Goal: Obtain resource: Download file/media

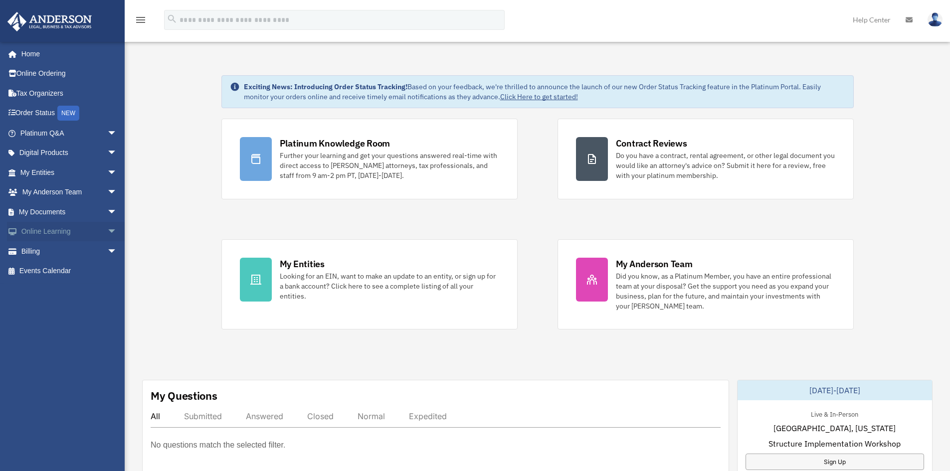
click at [107, 231] on span "arrow_drop_down" at bounding box center [117, 232] width 20 height 20
click at [107, 208] on span "arrow_drop_down" at bounding box center [117, 212] width 20 height 20
click at [42, 230] on link "Box" at bounding box center [73, 232] width 118 height 20
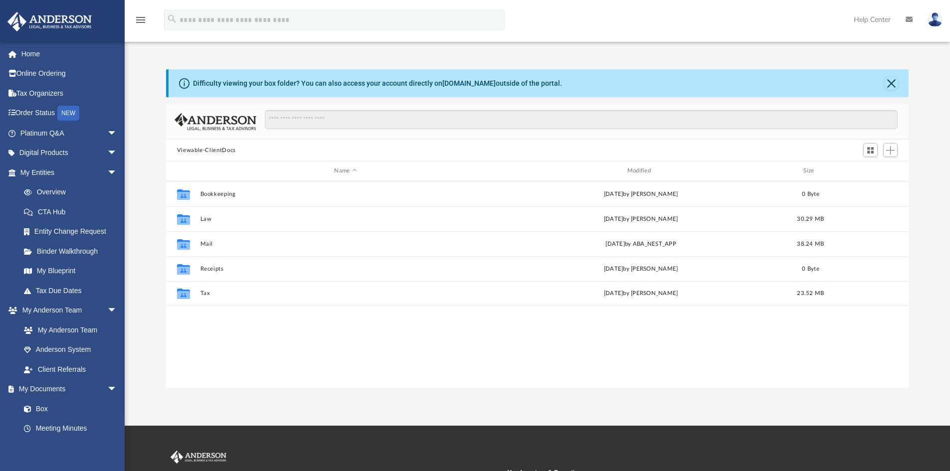
scroll to position [219, 735]
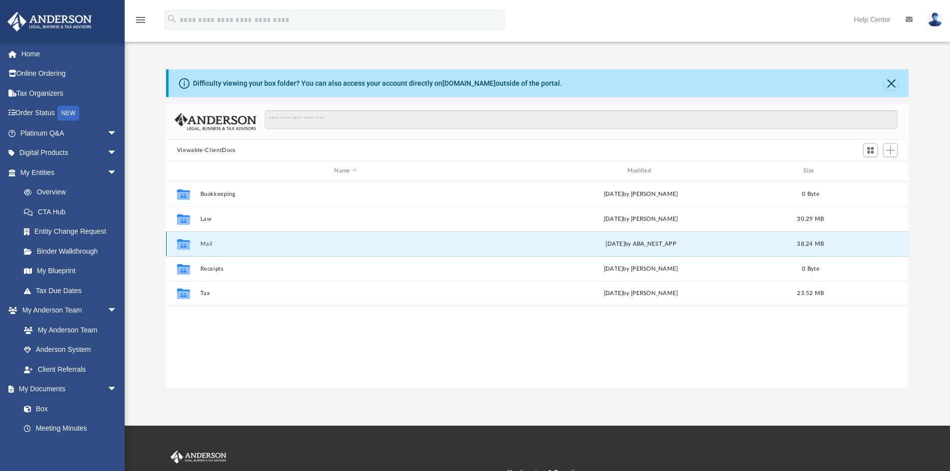
click at [204, 243] on button "Mail" at bounding box center [345, 244] width 291 height 6
click at [206, 242] on button "Mail" at bounding box center [345, 244] width 291 height 6
click at [208, 245] on button "Mail" at bounding box center [345, 244] width 291 height 6
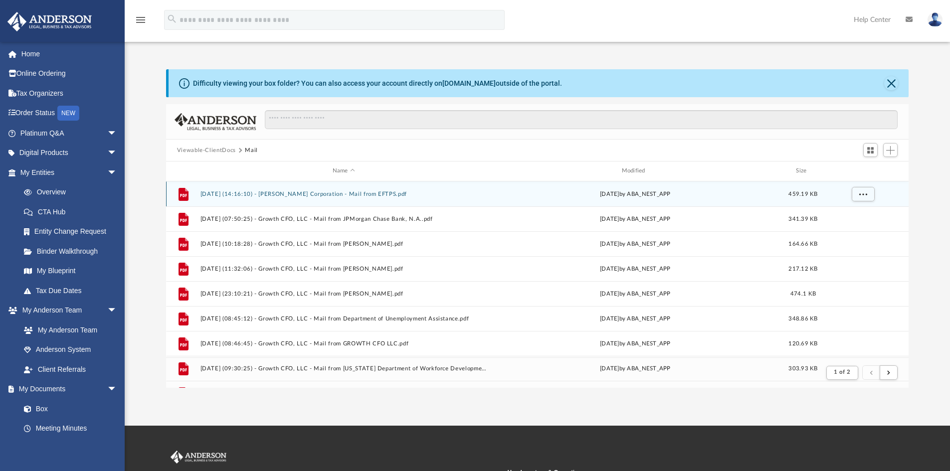
scroll to position [188, 735]
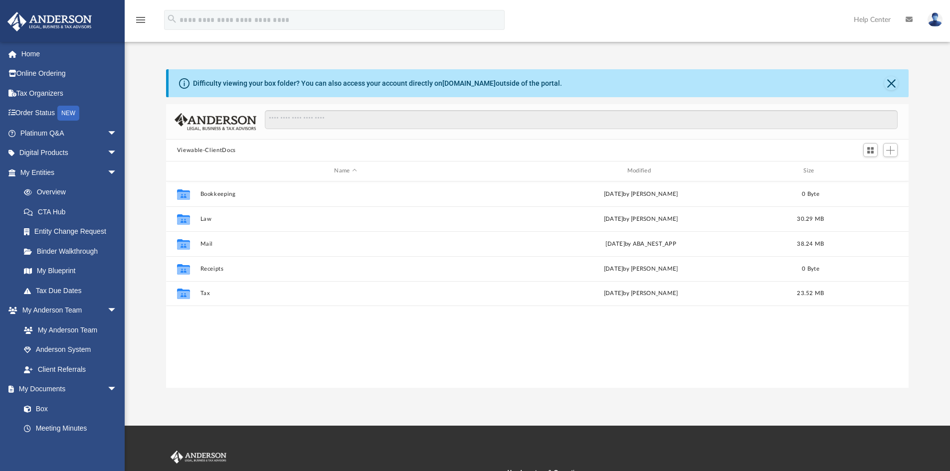
scroll to position [219, 735]
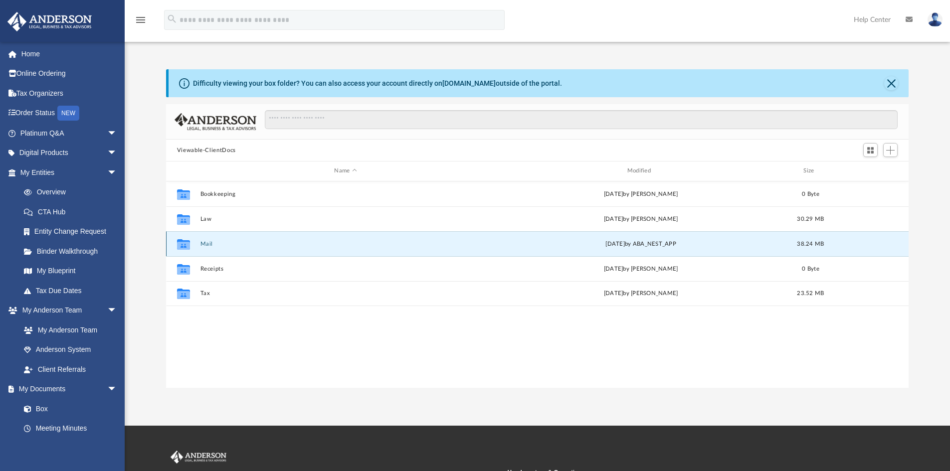
click at [210, 243] on button "Mail" at bounding box center [345, 244] width 291 height 6
click at [203, 241] on button "Mail" at bounding box center [345, 244] width 291 height 6
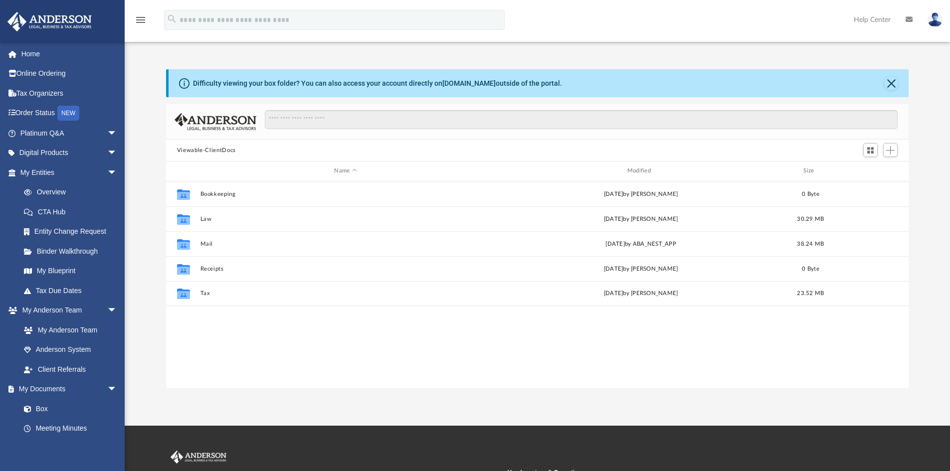
scroll to position [219, 735]
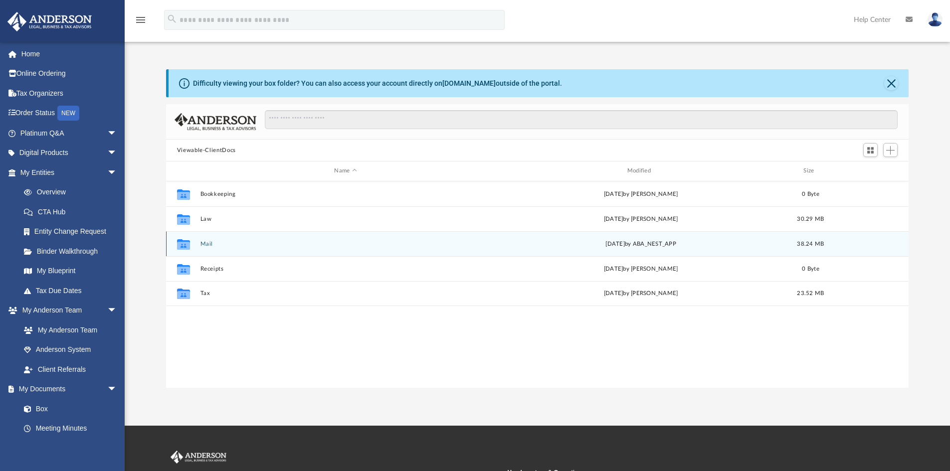
click at [610, 244] on div "[DATE] by ABA_NEST_APP" at bounding box center [640, 243] width 291 height 9
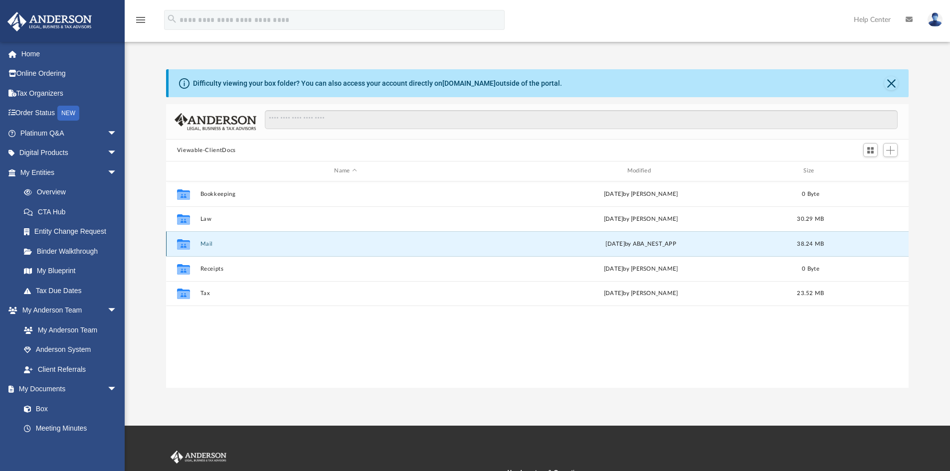
click at [202, 245] on button "Mail" at bounding box center [345, 244] width 291 height 6
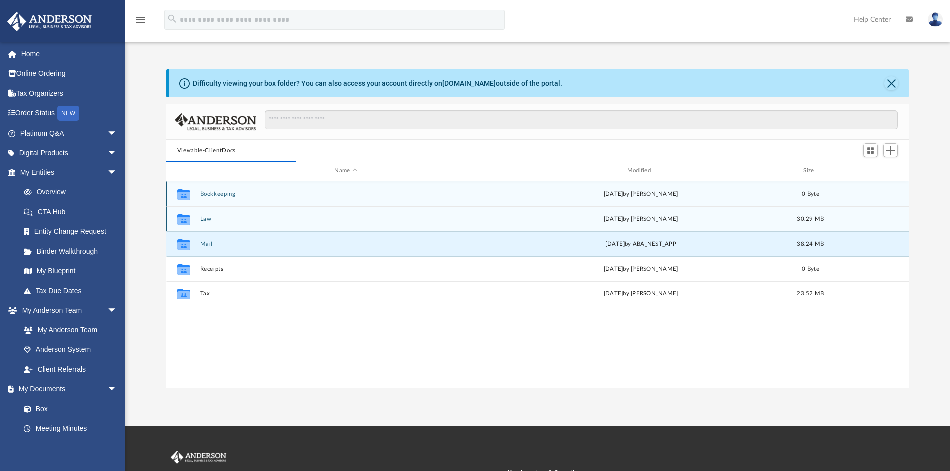
scroll to position [188, 735]
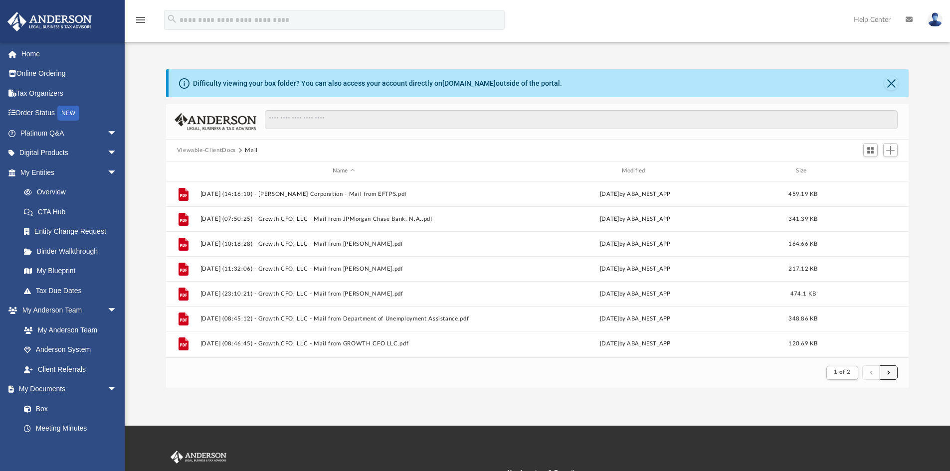
click at [890, 375] on button "submit" at bounding box center [888, 372] width 18 height 14
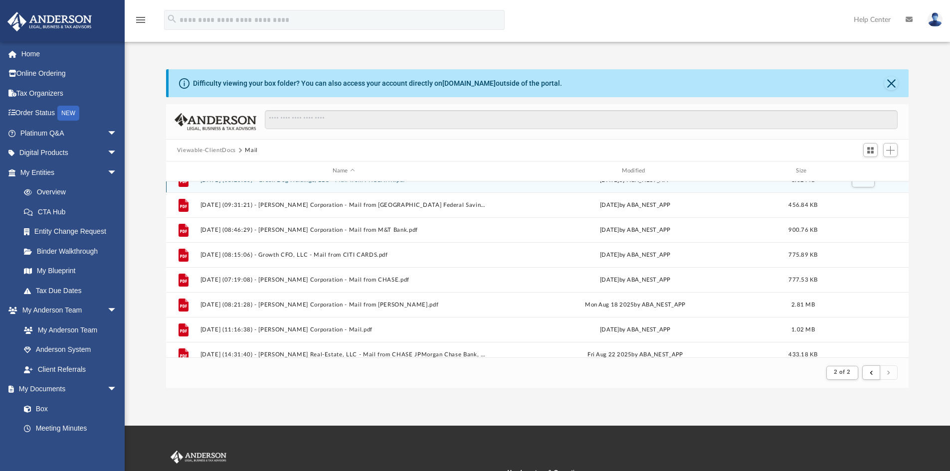
scroll to position [73, 0]
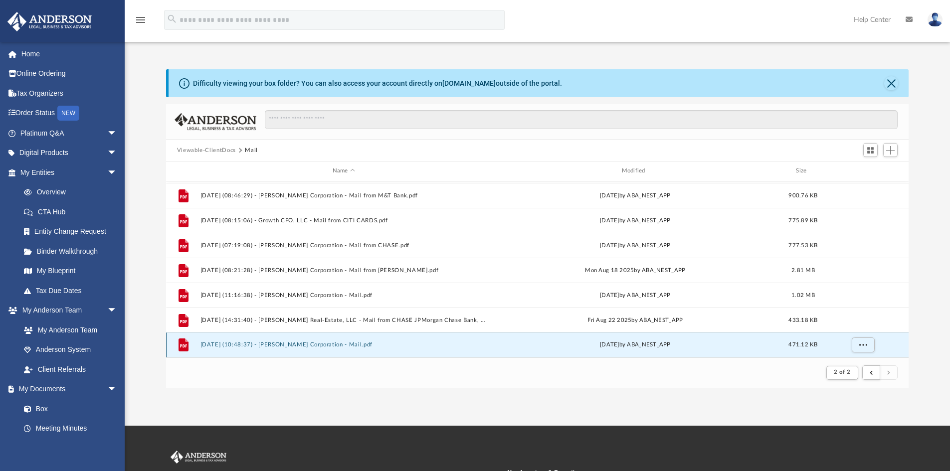
click at [424, 345] on button "[DATE] (10:48:37) - [PERSON_NAME] Corporation - Mail.pdf" at bounding box center [343, 344] width 287 height 6
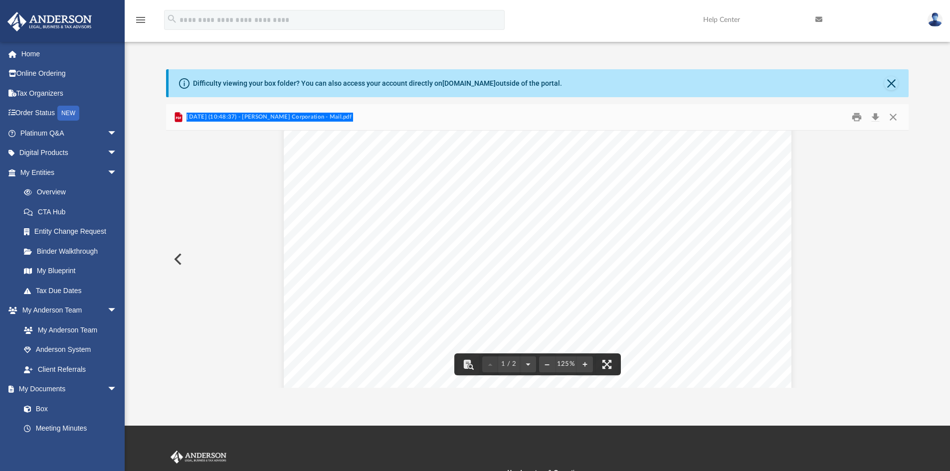
scroll to position [0, 0]
click at [177, 257] on button "Preview" at bounding box center [177, 259] width 22 height 28
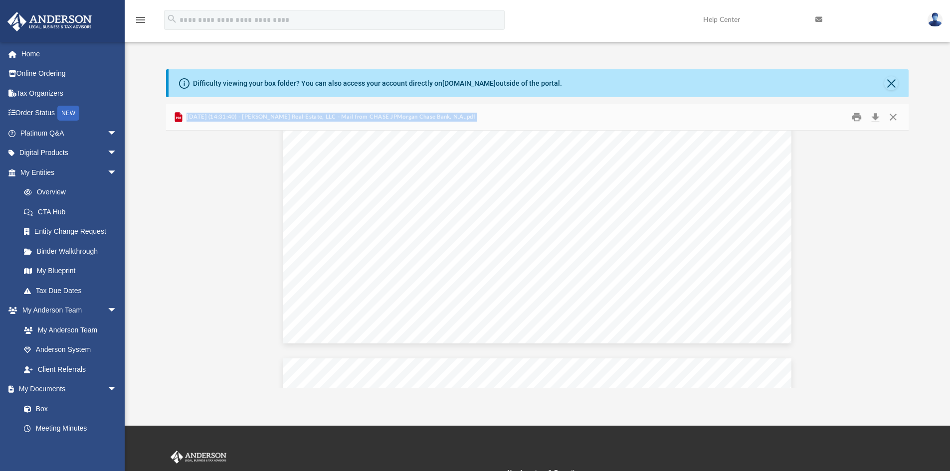
scroll to position [449, 0]
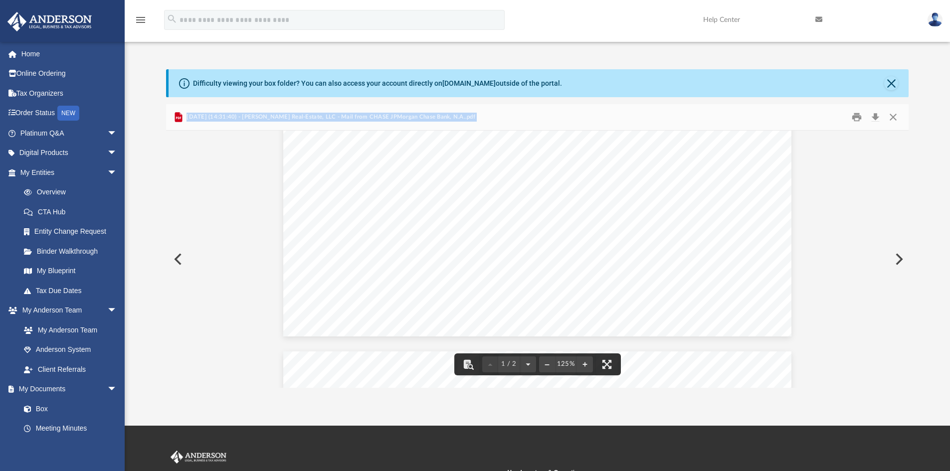
click at [177, 256] on button "Preview" at bounding box center [177, 259] width 22 height 28
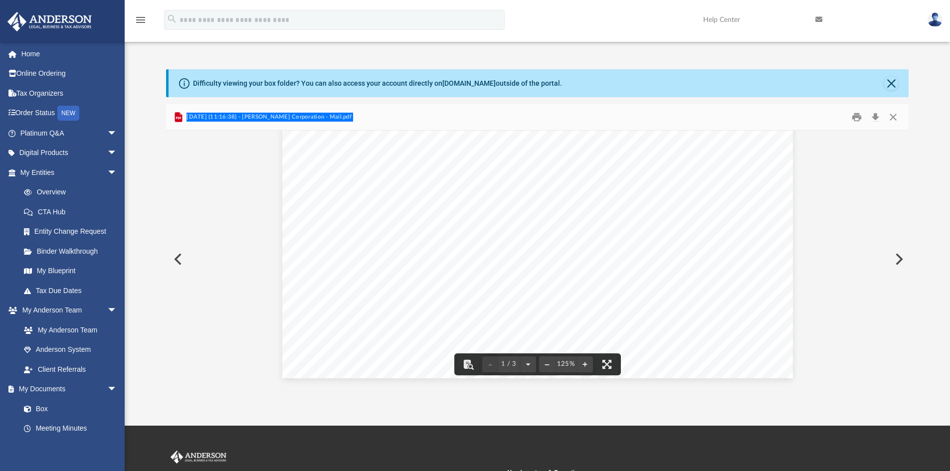
scroll to position [598, 0]
click at [178, 258] on button "Preview" at bounding box center [177, 259] width 22 height 28
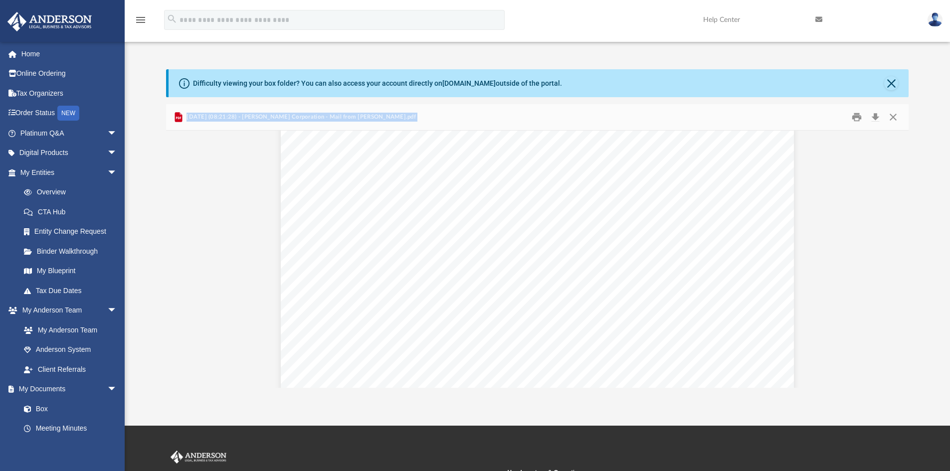
scroll to position [0, 0]
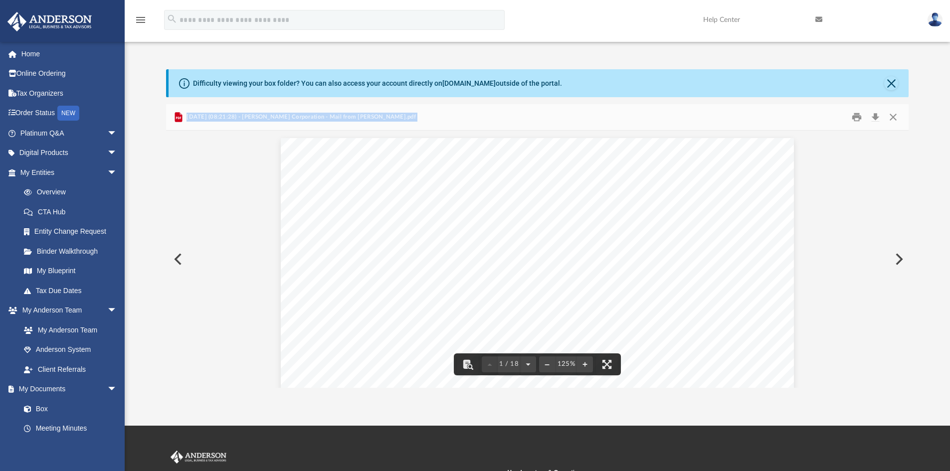
click at [179, 260] on button "Preview" at bounding box center [177, 259] width 22 height 28
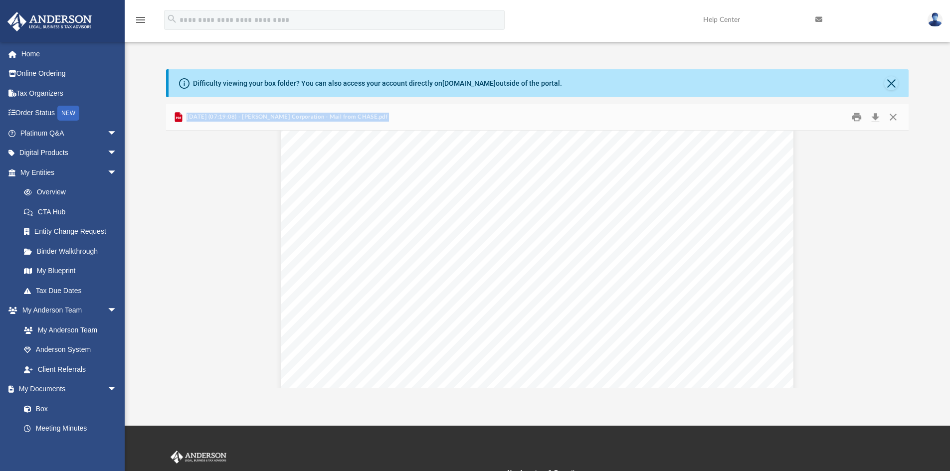
scroll to position [150, 0]
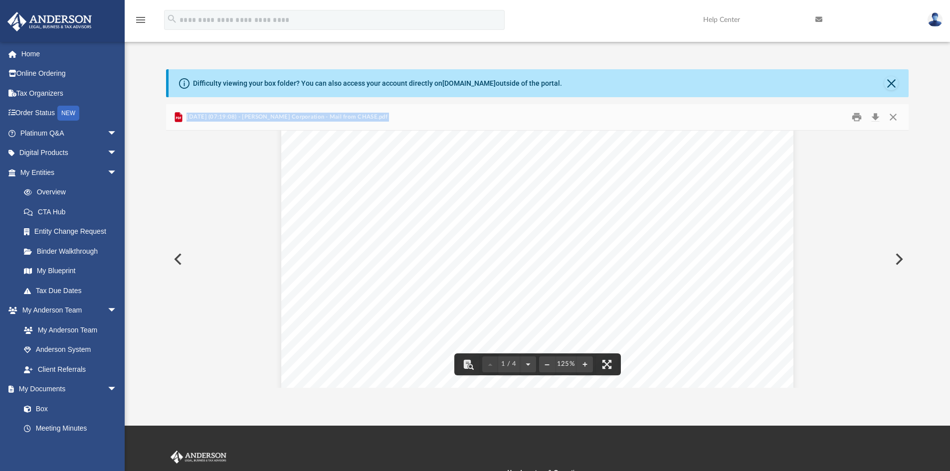
click at [177, 258] on button "Preview" at bounding box center [177, 259] width 22 height 28
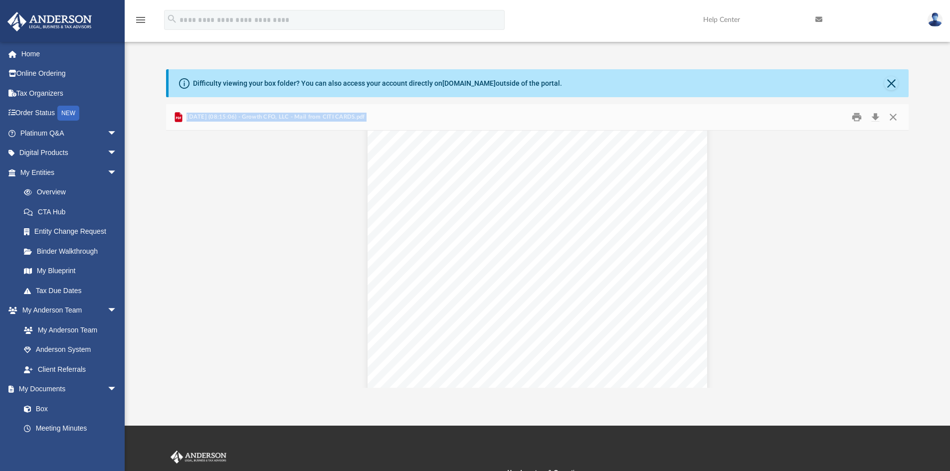
scroll to position [0, 0]
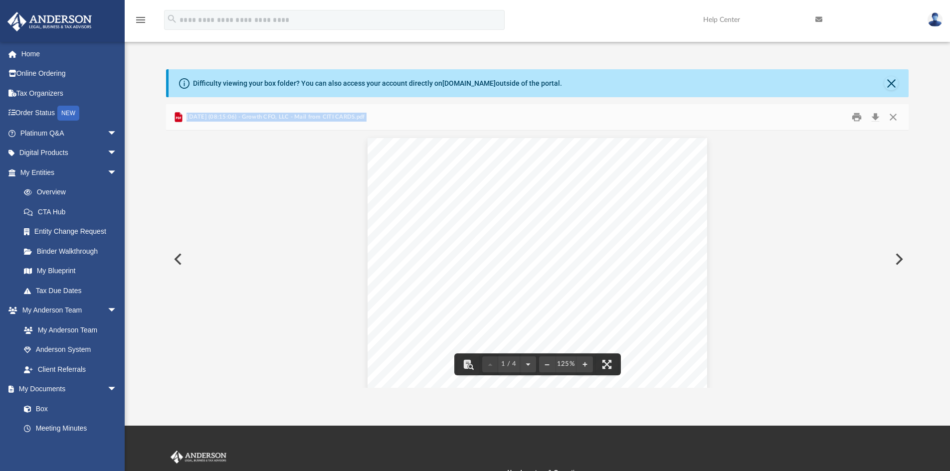
click at [175, 260] on button "Preview" at bounding box center [177, 259] width 22 height 28
click at [177, 254] on button "Preview" at bounding box center [177, 259] width 22 height 28
click at [175, 259] on button "Preview" at bounding box center [177, 259] width 22 height 28
click at [893, 116] on button "Close" at bounding box center [893, 117] width 18 height 15
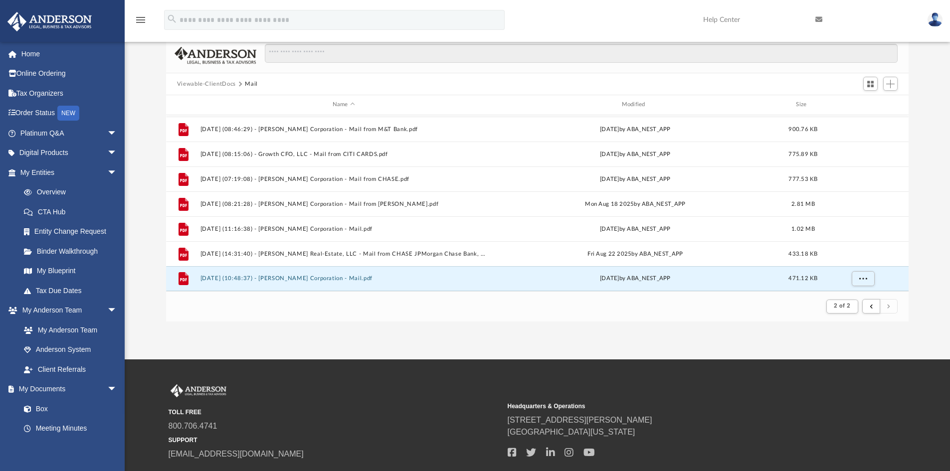
scroll to position [133, 0]
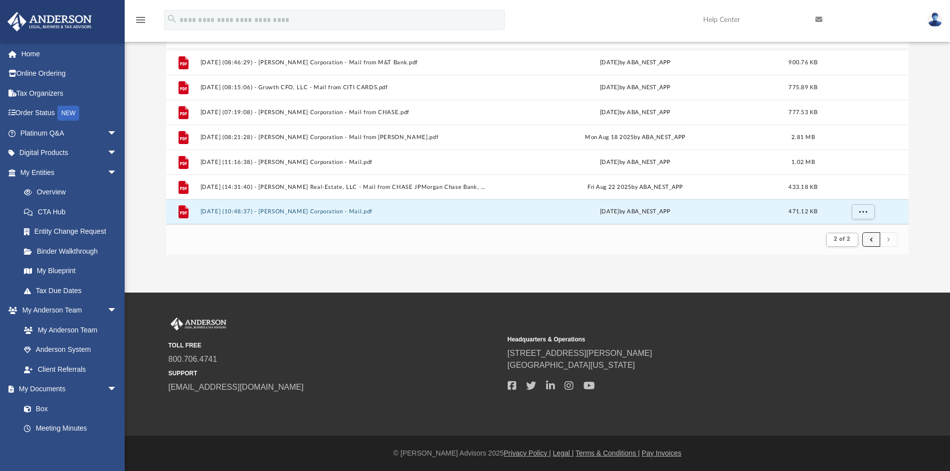
click at [869, 239] on span "submit" at bounding box center [870, 239] width 3 height 5
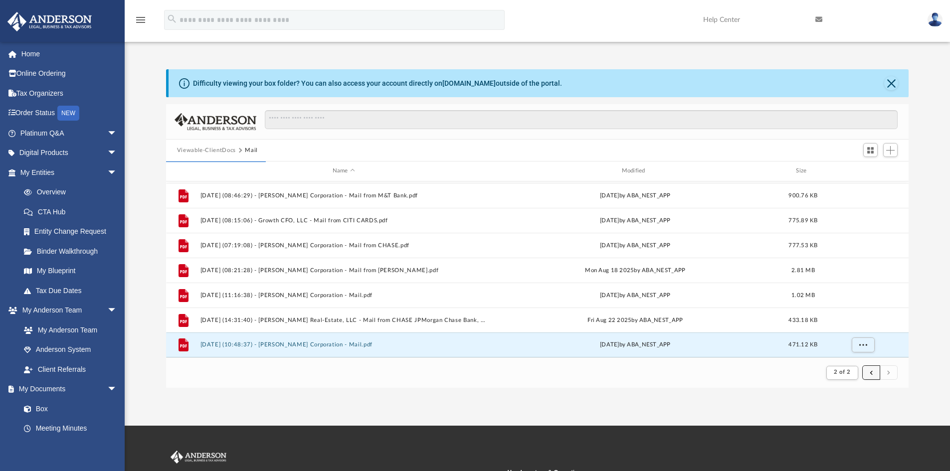
click at [865, 372] on button "submit" at bounding box center [871, 372] width 18 height 14
click at [844, 371] on span "2 of 2" at bounding box center [842, 371] width 16 height 5
click at [852, 391] on ul "1 2" at bounding box center [850, 403] width 15 height 43
click at [849, 392] on li "1" at bounding box center [849, 393] width 3 height 10
click at [865, 375] on button "submit" at bounding box center [871, 372] width 18 height 14
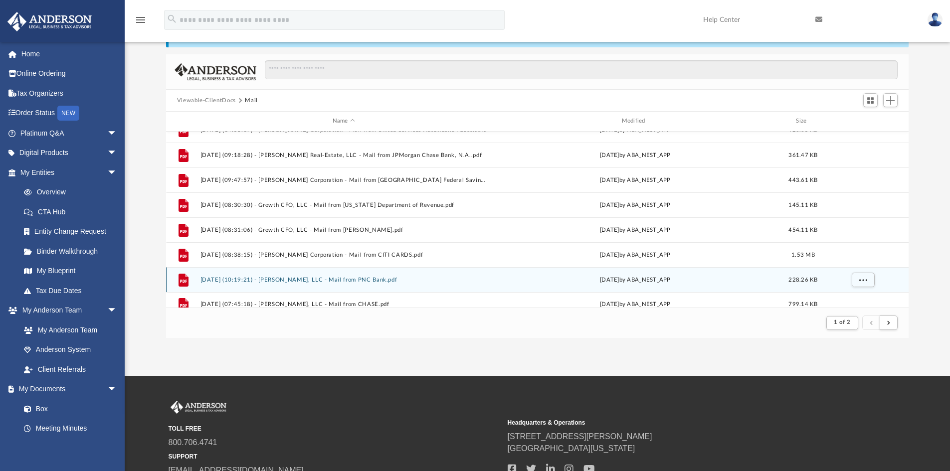
scroll to position [1020, 0]
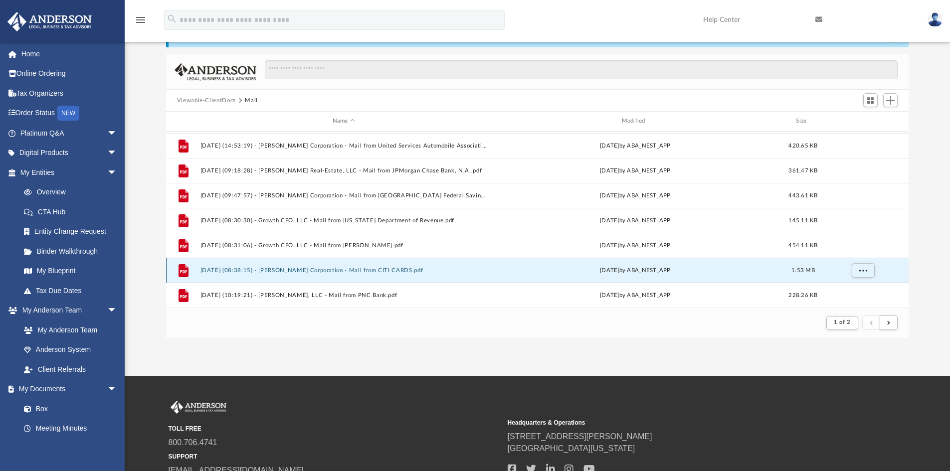
click at [390, 270] on button "[DATE] (08:38:15) - [PERSON_NAME] Corporation - Mail from CITI CARDS.pdf" at bounding box center [343, 270] width 287 height 6
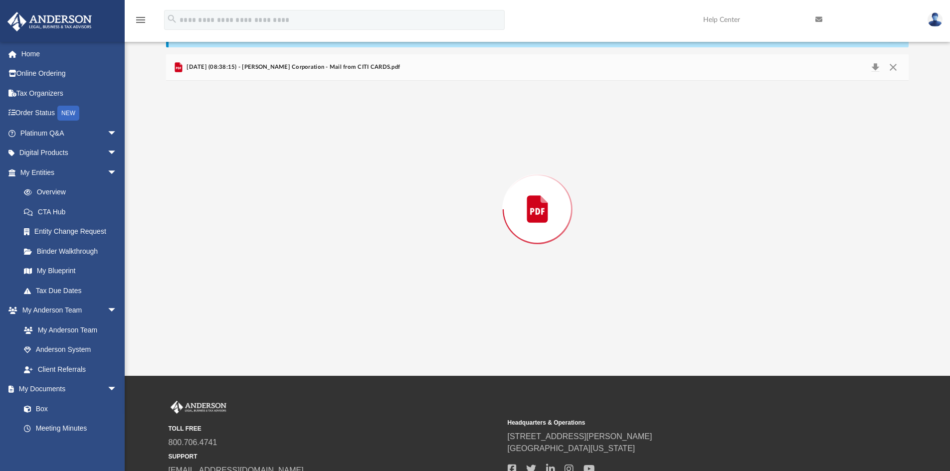
click at [390, 270] on div "Preview" at bounding box center [537, 209] width 743 height 257
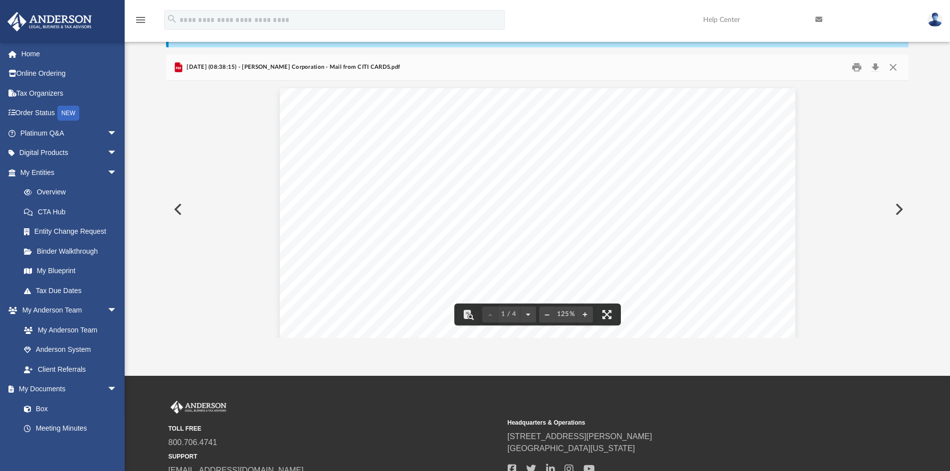
click at [176, 210] on button "Preview" at bounding box center [177, 209] width 22 height 28
click at [179, 212] on button "Preview" at bounding box center [177, 209] width 22 height 28
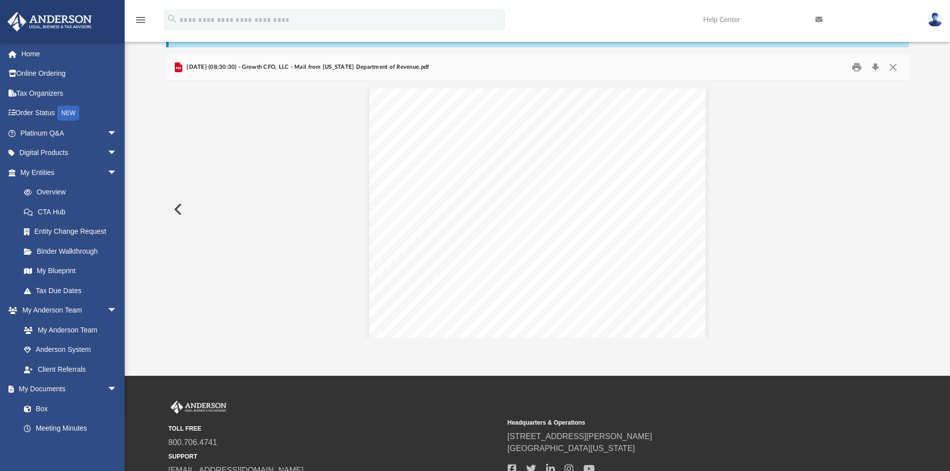
click at [179, 212] on button "Preview" at bounding box center [177, 209] width 22 height 28
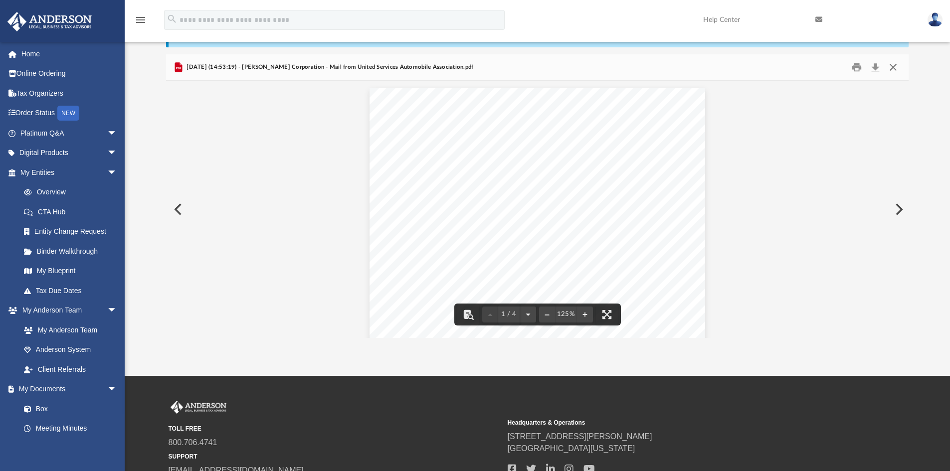
click at [896, 63] on button "Close" at bounding box center [893, 67] width 18 height 15
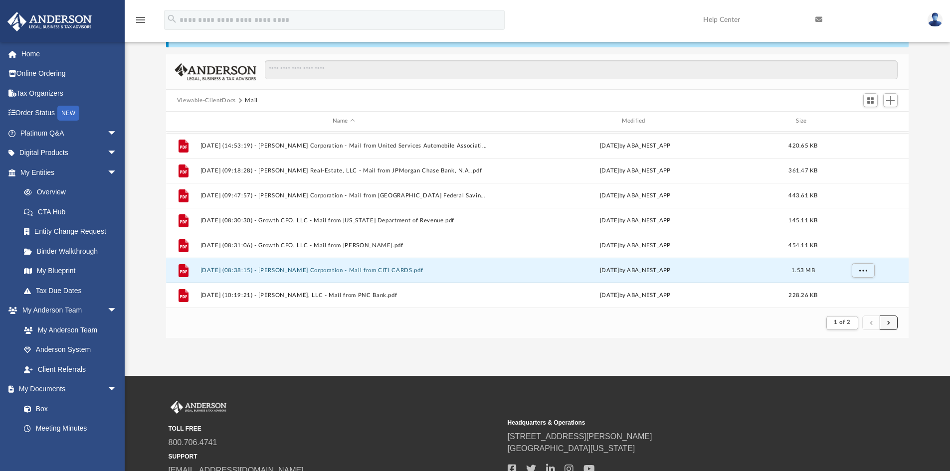
click at [889, 327] on button "submit" at bounding box center [888, 323] width 18 height 14
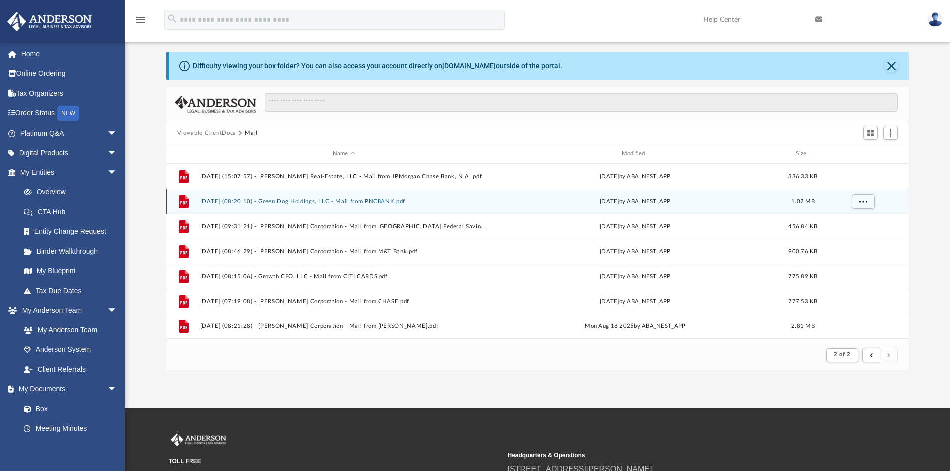
scroll to position [0, 0]
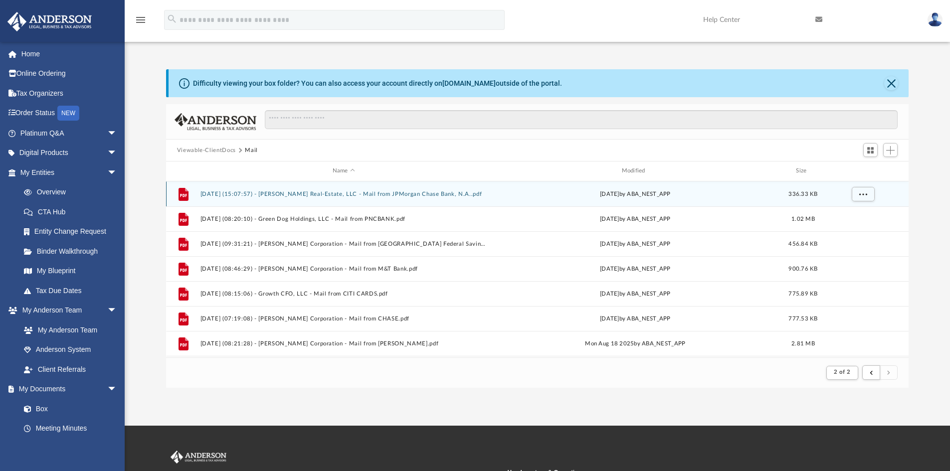
click at [356, 189] on div "File [DATE] (15:07:57) - [PERSON_NAME] Real-Estate, LLC - Mail from JPMorgan Ch…" at bounding box center [537, 193] width 743 height 25
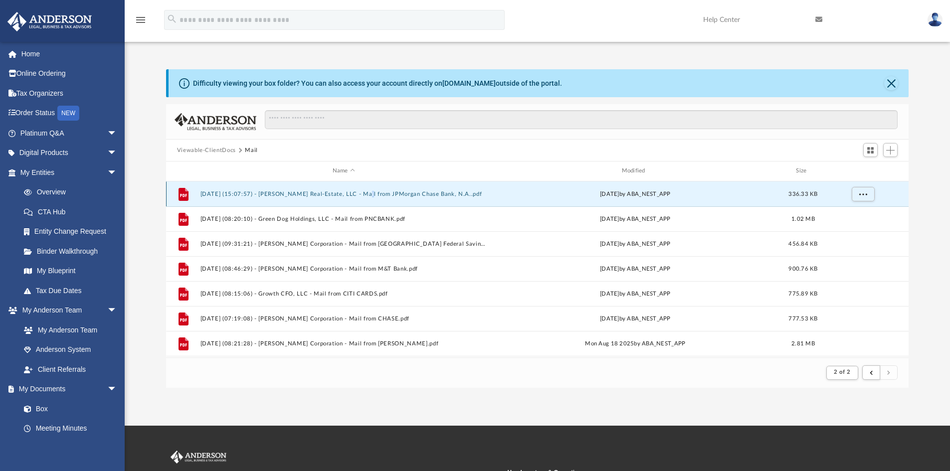
click at [356, 189] on div "File [DATE] (15:07:57) - [PERSON_NAME] Real-Estate, LLC - Mail from JPMorgan Ch…" at bounding box center [537, 193] width 743 height 25
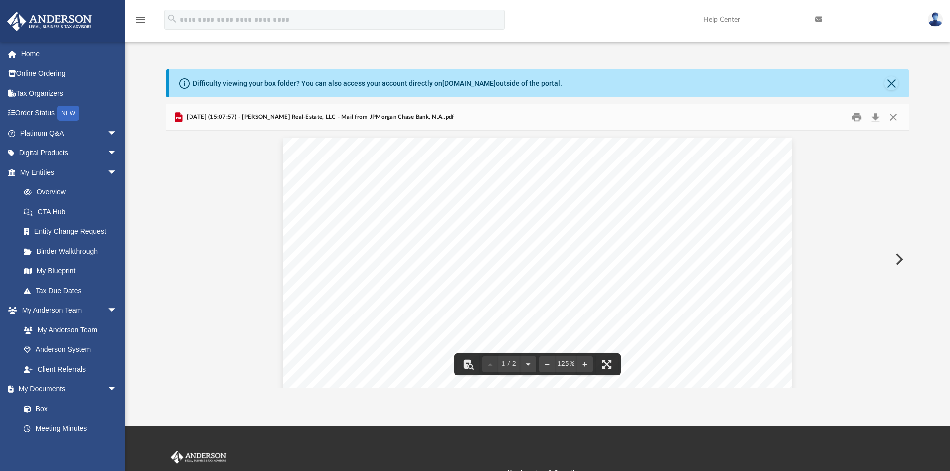
click at [894, 259] on button "Preview" at bounding box center [898, 259] width 22 height 28
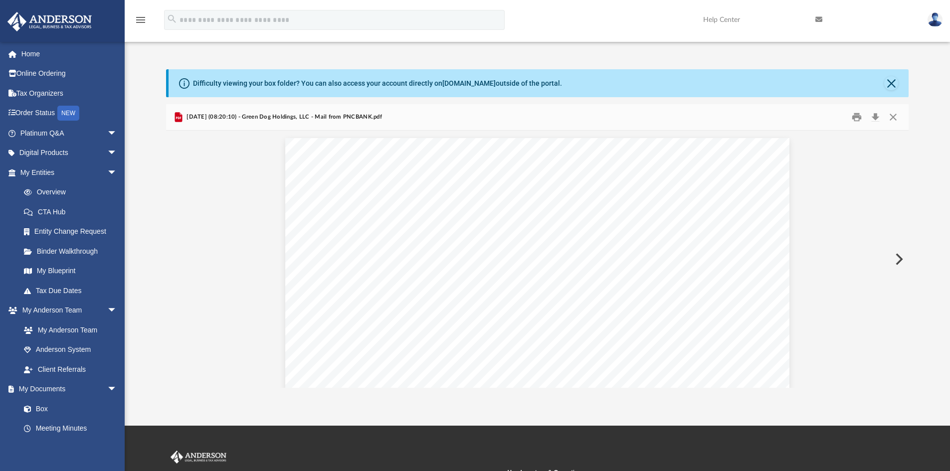
click at [896, 259] on button "Preview" at bounding box center [898, 259] width 22 height 28
click at [902, 258] on button "Preview" at bounding box center [898, 259] width 22 height 28
click at [899, 258] on button "Preview" at bounding box center [898, 259] width 22 height 28
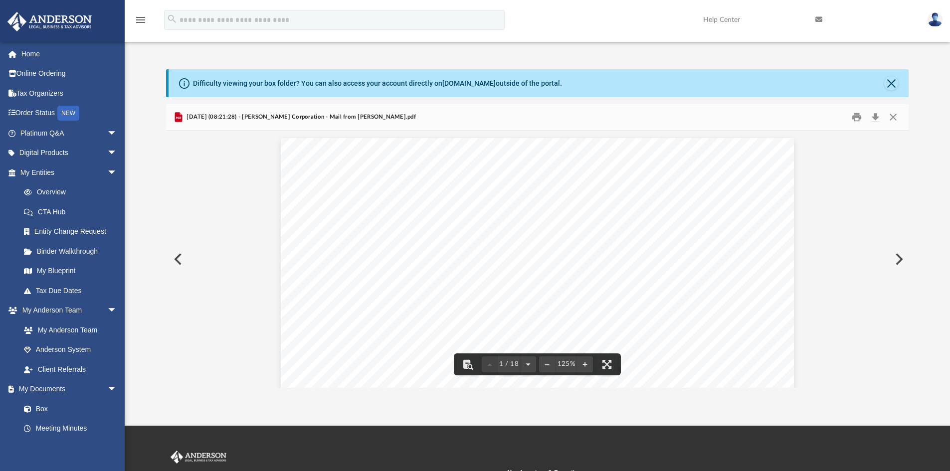
click at [894, 257] on button "Preview" at bounding box center [898, 259] width 22 height 28
click at [894, 113] on button "Close" at bounding box center [893, 117] width 18 height 15
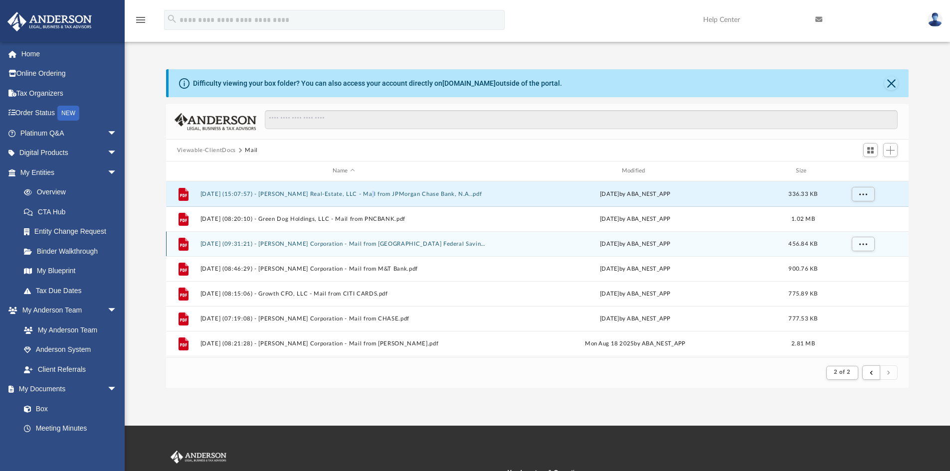
click at [470, 243] on button "[DATE] (09:31:21) - [PERSON_NAME] Corporation - Mail from [GEOGRAPHIC_DATA] Fed…" at bounding box center [343, 244] width 287 height 6
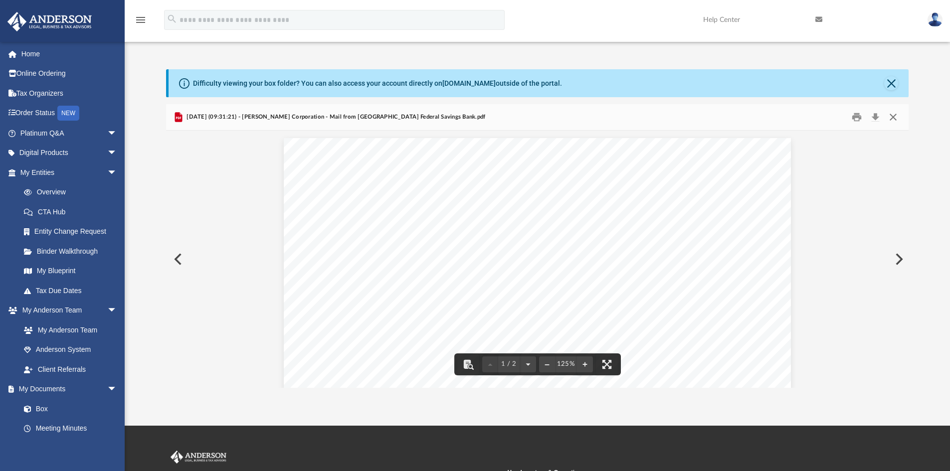
click at [898, 117] on button "Close" at bounding box center [893, 117] width 18 height 15
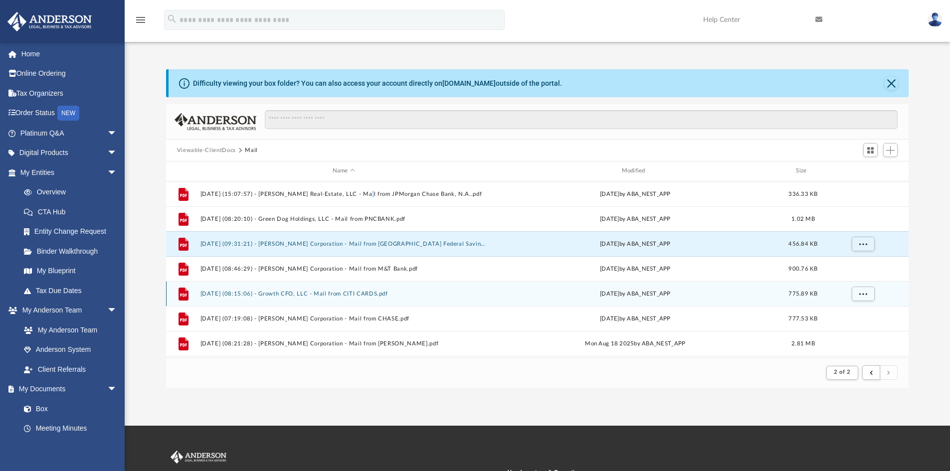
click at [460, 292] on button "[DATE] (08:15:06) - Growth CFO, LLC - Mail from CITI CARDS.pdf" at bounding box center [343, 294] width 287 height 6
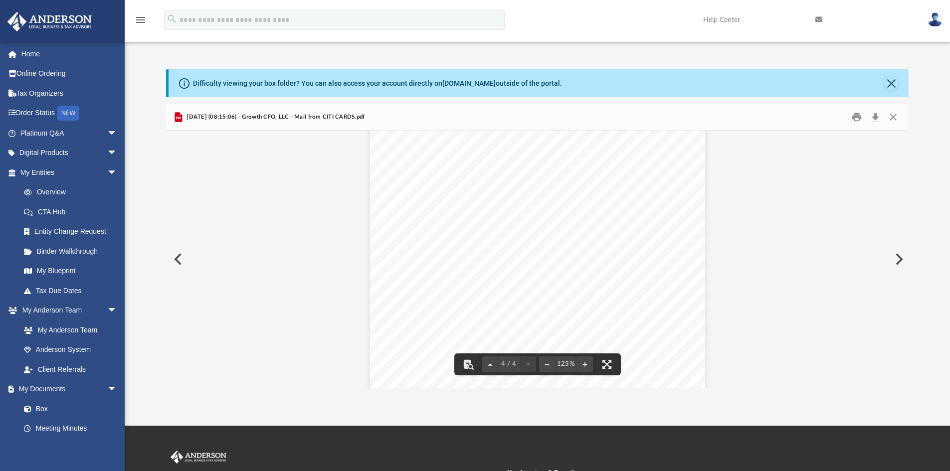
scroll to position [1558, 0]
click at [898, 112] on button "Close" at bounding box center [893, 117] width 18 height 15
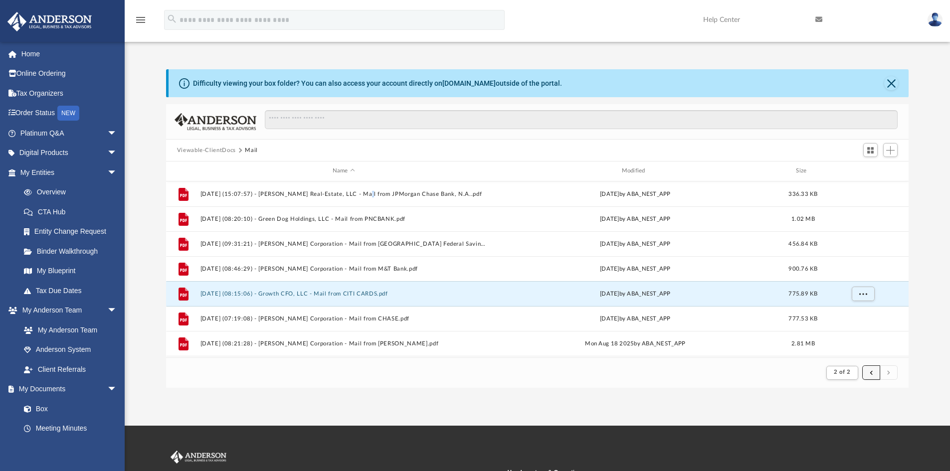
click at [874, 373] on button "submit" at bounding box center [871, 372] width 18 height 14
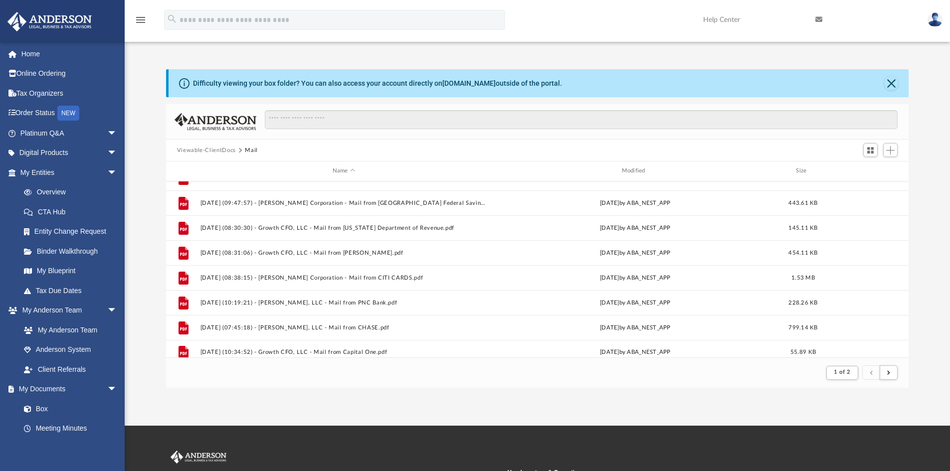
scroll to position [1070, 0]
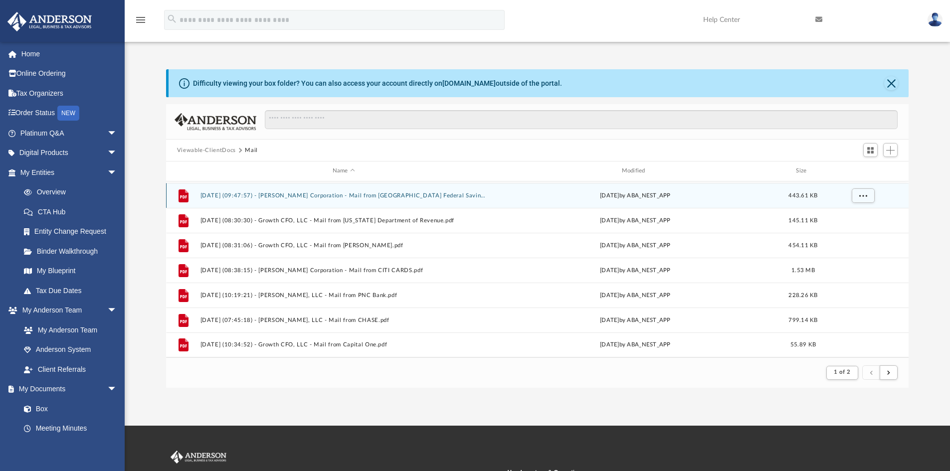
click at [409, 196] on button "[DATE] (09:47:57) - [PERSON_NAME] Corporation - Mail from [GEOGRAPHIC_DATA] Fed…" at bounding box center [343, 195] width 287 height 6
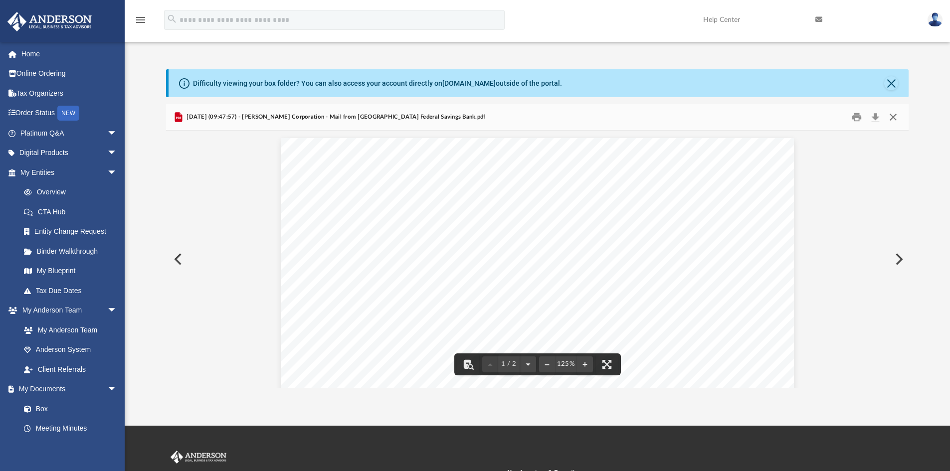
click at [891, 110] on button "Close" at bounding box center [893, 117] width 18 height 15
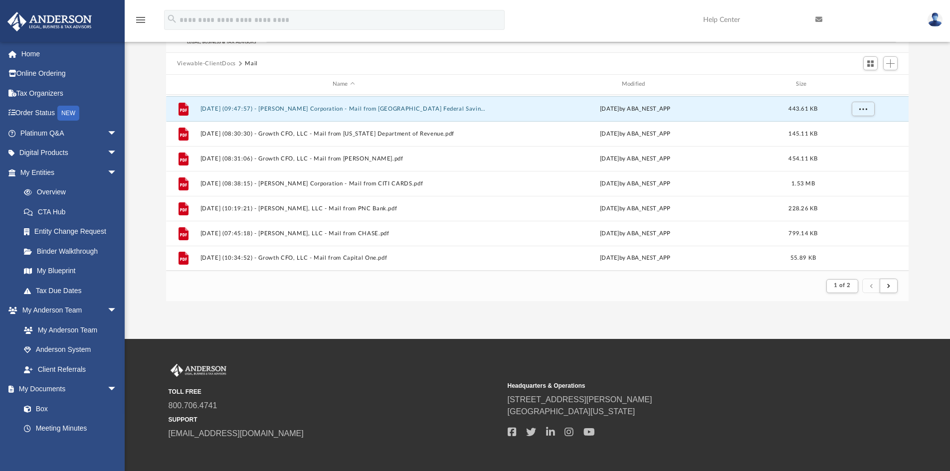
scroll to position [0, 0]
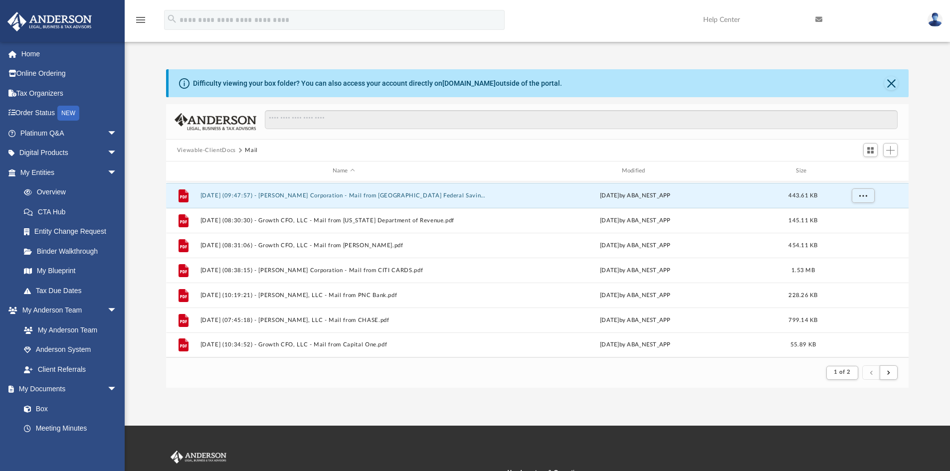
click at [936, 20] on img at bounding box center [934, 19] width 15 height 14
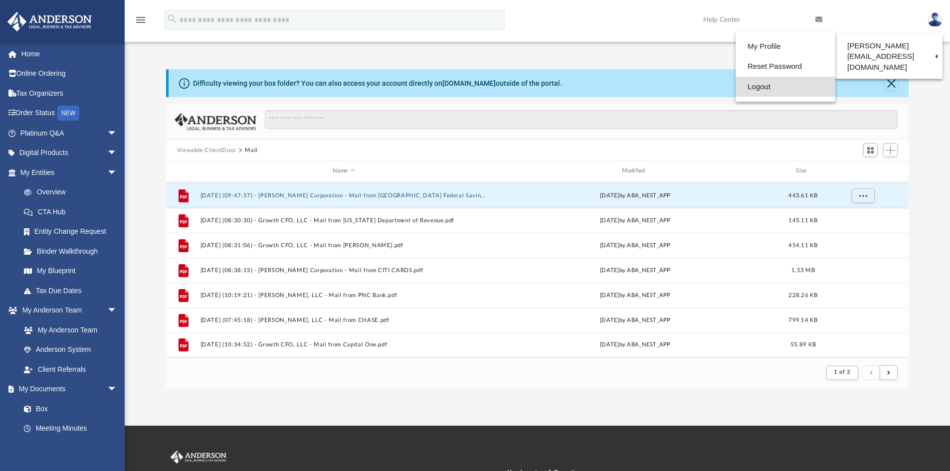
click at [754, 86] on link "Logout" at bounding box center [785, 87] width 100 height 20
